Goal: Check status

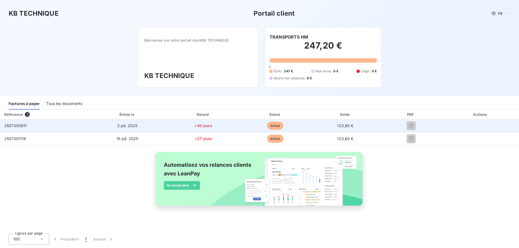
click at [130, 126] on span "2 juil. 2025" at bounding box center [127, 126] width 20 height 5
click at [355, 126] on td "123,60 €" at bounding box center [345, 125] width 69 height 13
click at [245, 128] on td "échue" at bounding box center [275, 125] width 71 height 13
drag, startPoint x: 244, startPoint y: 128, endPoint x: 216, endPoint y: 129, distance: 27.9
click at [234, 129] on tr "2507000911 [DATE] +40 jours échue 123,60 €" at bounding box center [259, 125] width 519 height 13
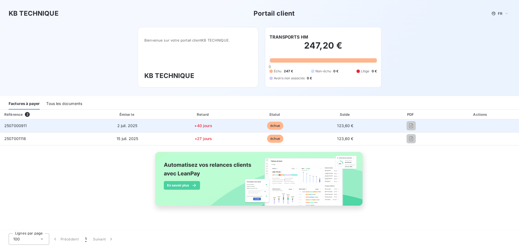
drag, startPoint x: 178, startPoint y: 127, endPoint x: 152, endPoint y: 126, distance: 26.3
click at [177, 127] on td "+40 jours" at bounding box center [203, 125] width 73 height 13
click at [133, 125] on span "2 juil. 2025" at bounding box center [127, 126] width 20 height 5
drag, startPoint x: 120, startPoint y: 125, endPoint x: 78, endPoint y: 120, distance: 42.4
click at [116, 125] on td "2 juil. 2025" at bounding box center [127, 125] width 79 height 13
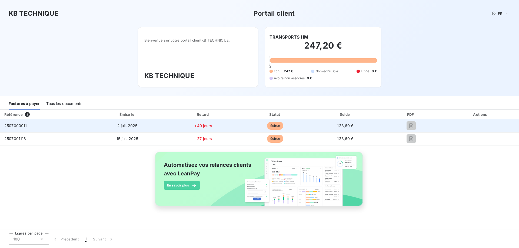
drag, startPoint x: 23, startPoint y: 123, endPoint x: 20, endPoint y: 124, distance: 3.3
click at [22, 124] on span "2507000911" at bounding box center [15, 126] width 23 height 5
click at [17, 126] on span "2507000911" at bounding box center [15, 126] width 23 height 5
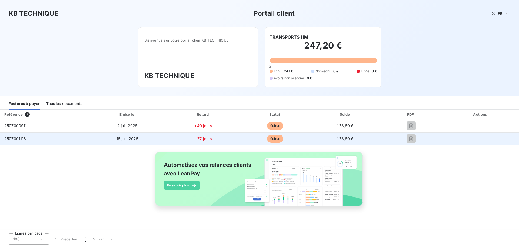
click at [20, 138] on span "2507001118" at bounding box center [15, 138] width 22 height 5
click at [20, 139] on span "2507001118" at bounding box center [15, 138] width 22 height 5
click at [34, 140] on td "2507001118" at bounding box center [44, 138] width 88 height 13
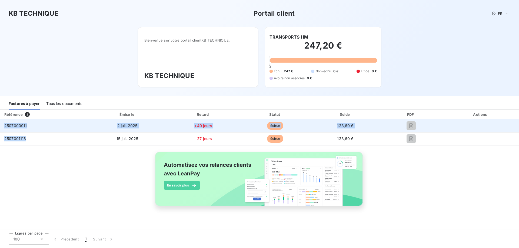
drag, startPoint x: 33, startPoint y: 140, endPoint x: 4, endPoint y: 126, distance: 32.3
click at [4, 126] on tbody "2507000911 [DATE] +40 jours échue 123,60 € 2507001118 [DATE] +27 jours échue 12…" at bounding box center [259, 132] width 519 height 26
copy tbody "2507000911 [DATE] +40 jours échue 123,60 € 2507001118"
